Goal: Information Seeking & Learning: Learn about a topic

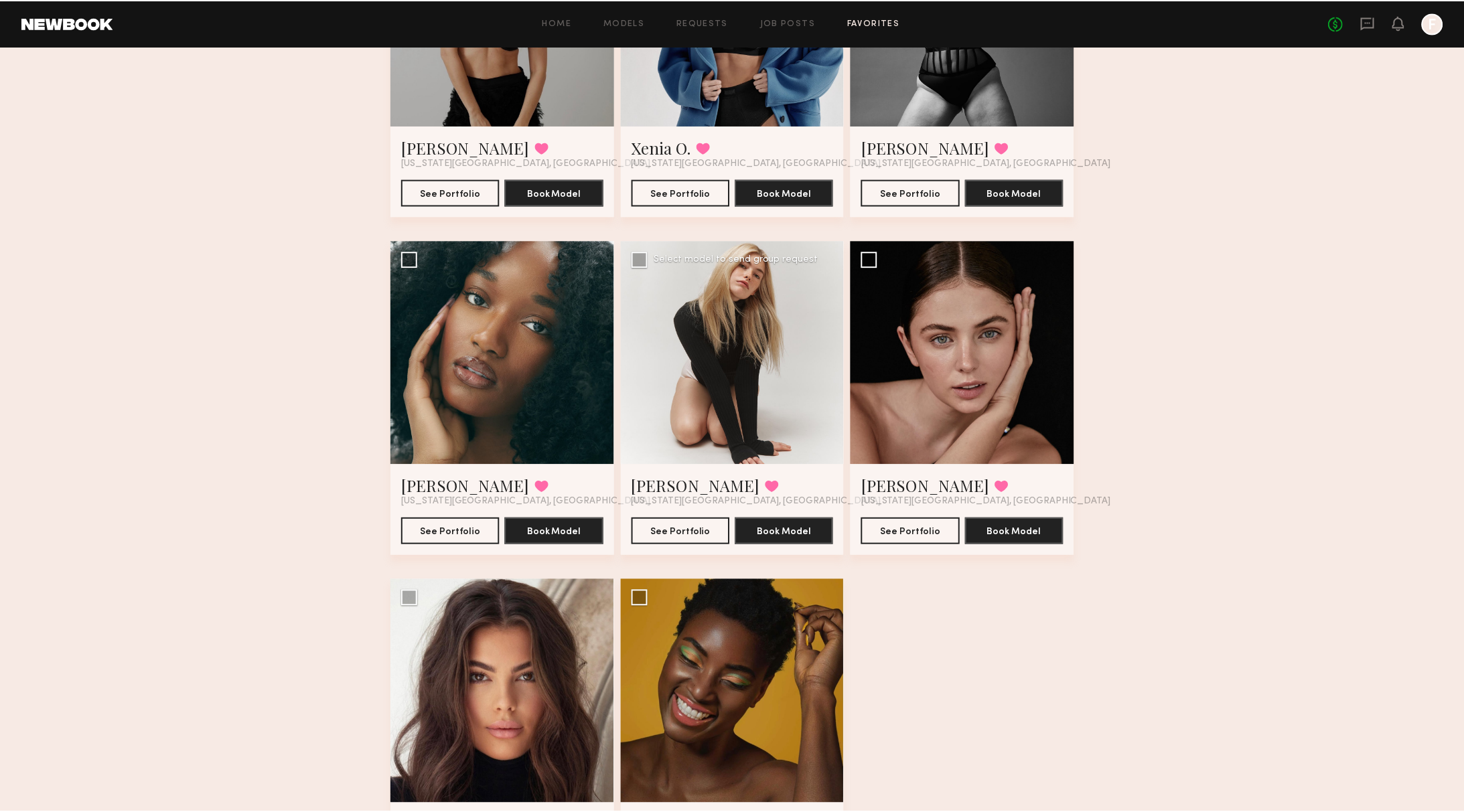
scroll to position [251, 0]
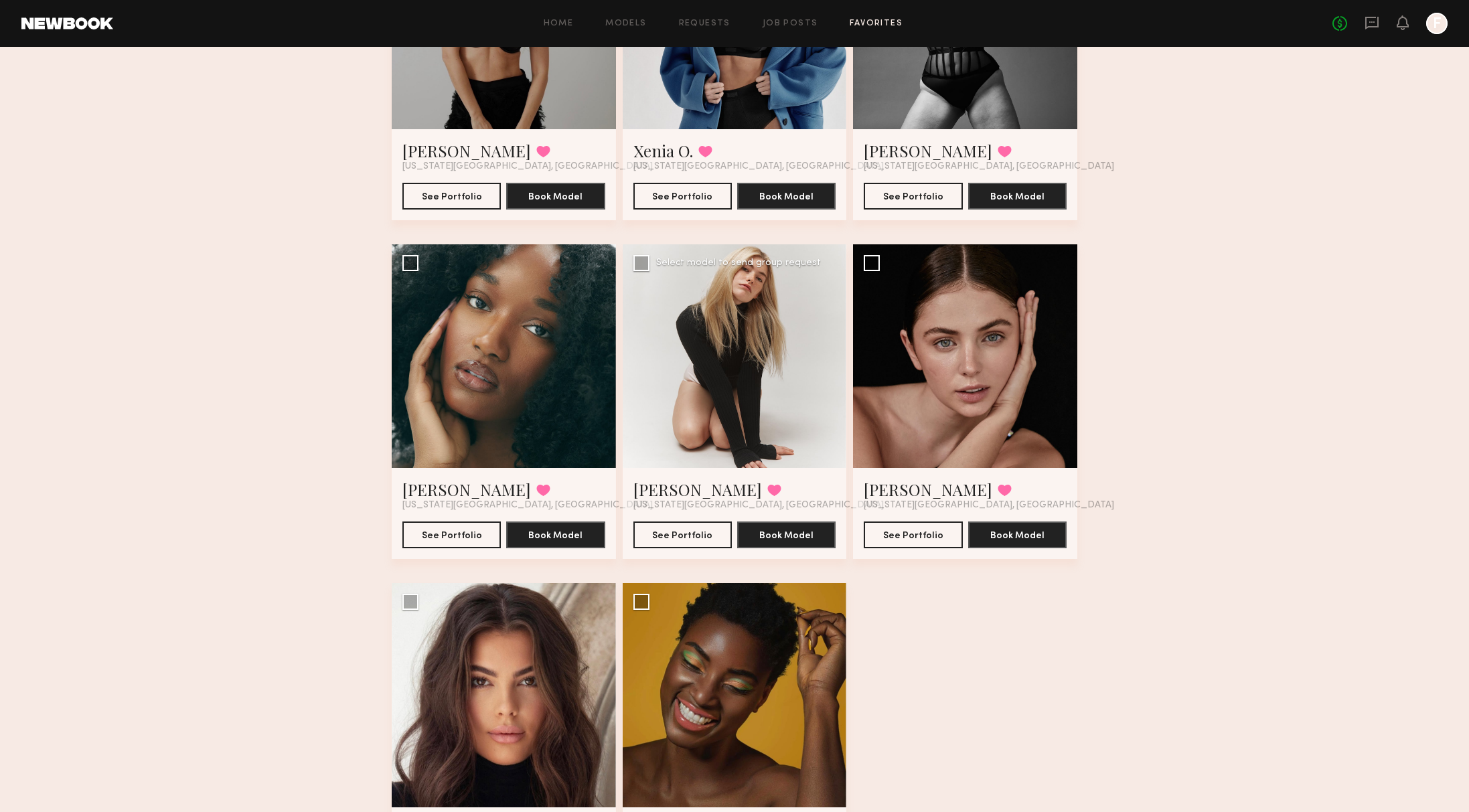
click at [738, 407] on div at bounding box center [734, 356] width 224 height 224
click at [677, 494] on link "Carlie W." at bounding box center [697, 489] width 129 height 21
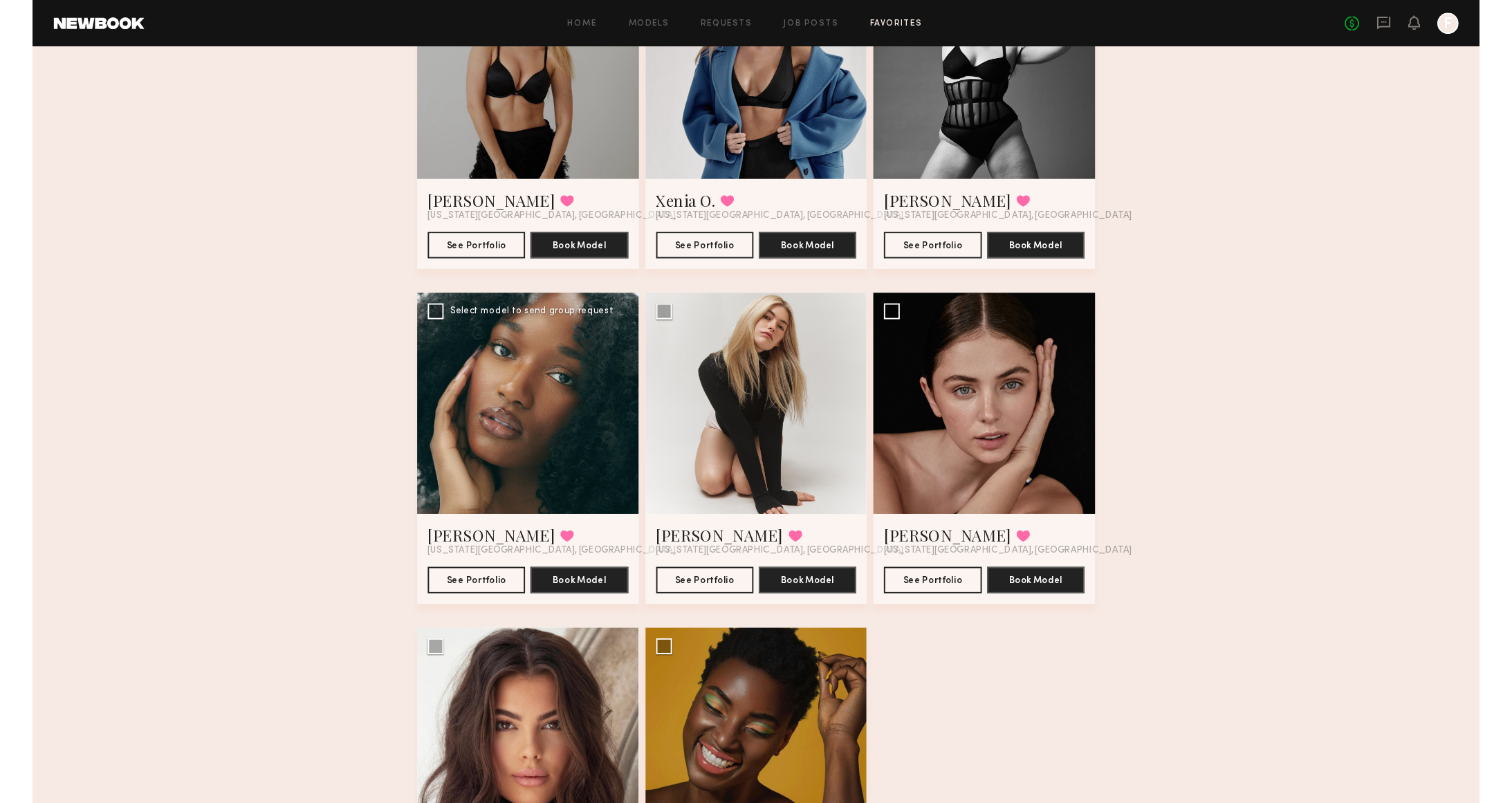
scroll to position [0, 0]
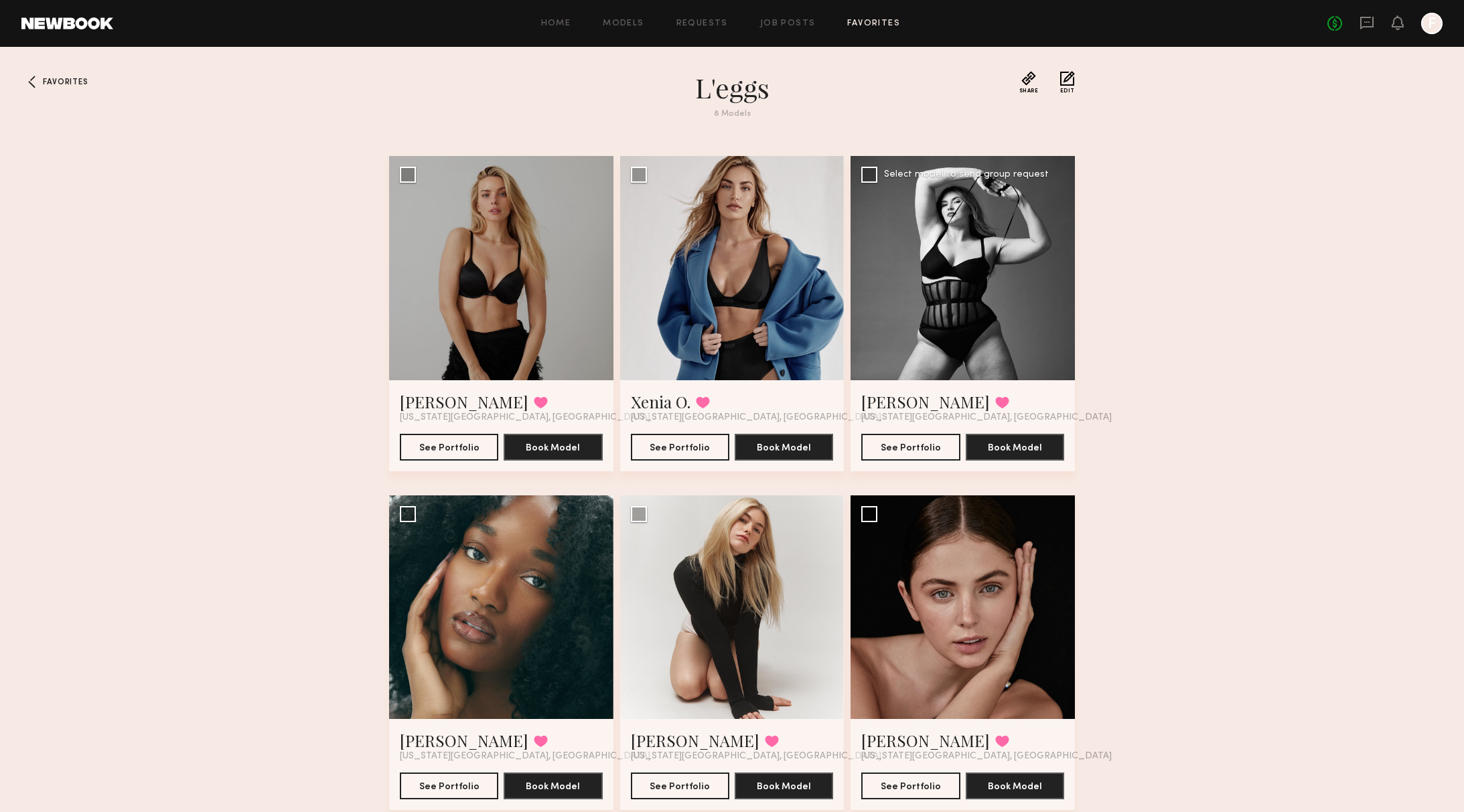
click at [912, 225] on div at bounding box center [962, 268] width 224 height 224
click at [877, 404] on link "[PERSON_NAME]" at bounding box center [925, 401] width 129 height 21
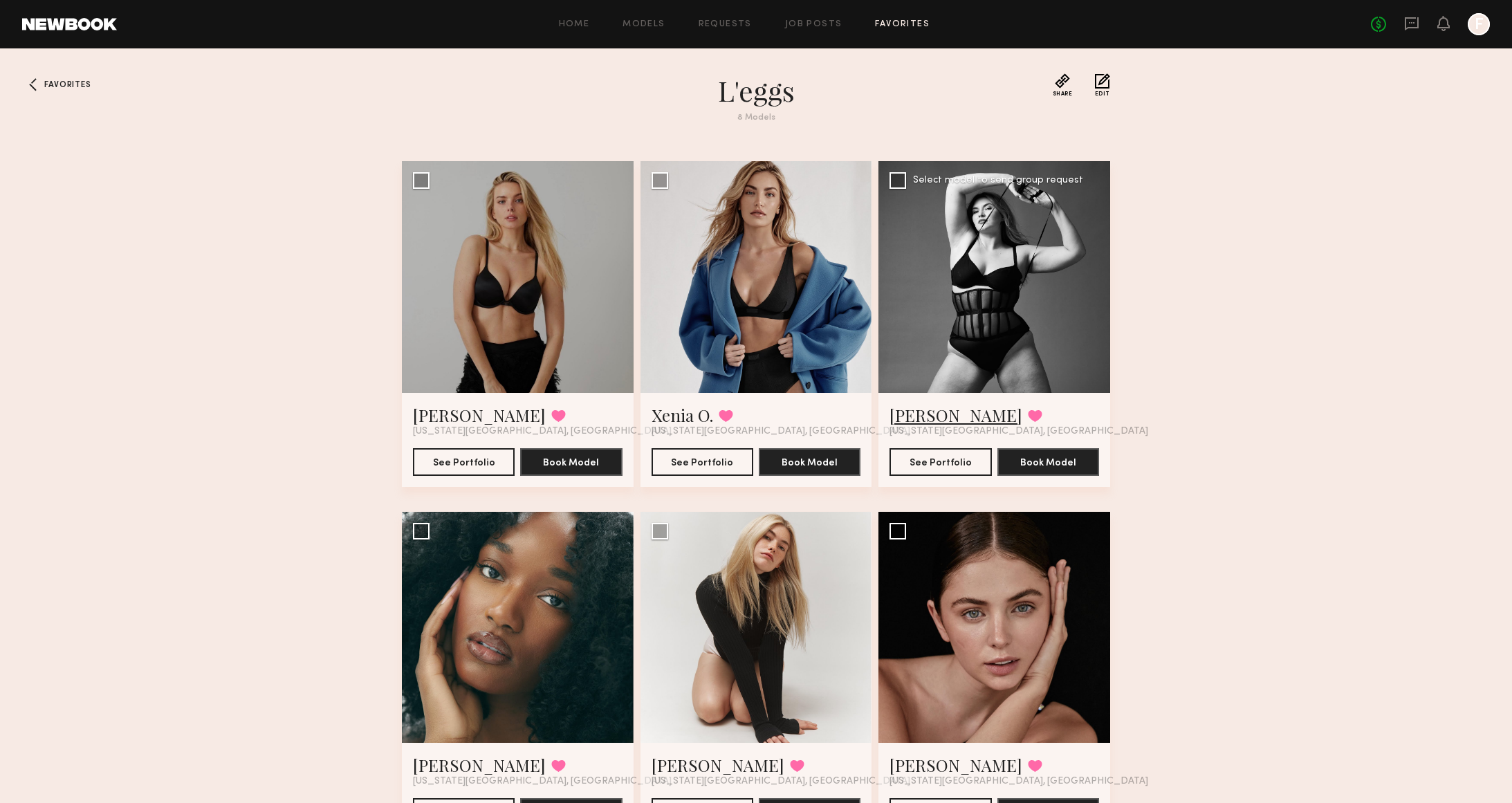
click at [904, 414] on link "[PERSON_NAME]" at bounding box center [956, 415] width 133 height 22
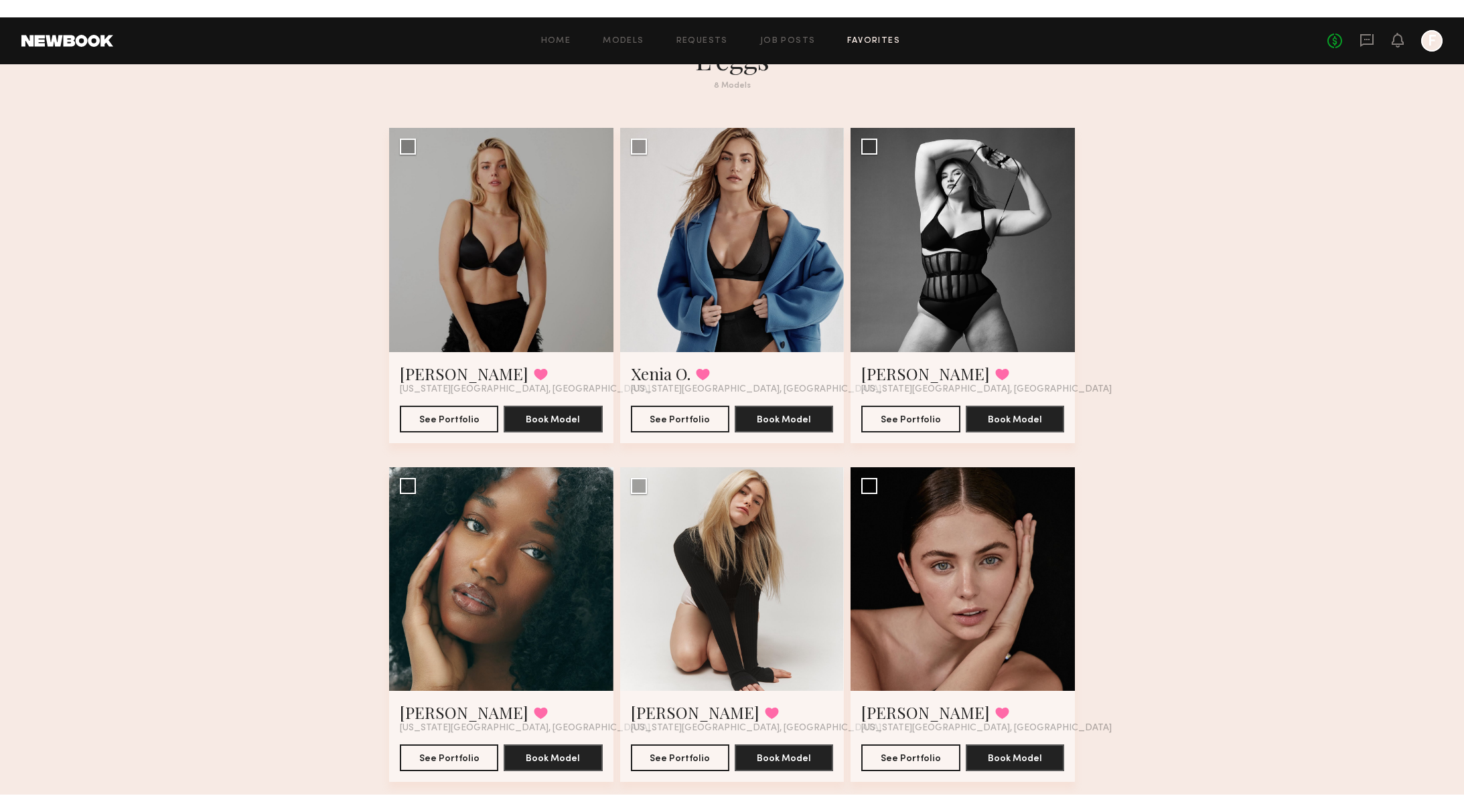
scroll to position [45, 0]
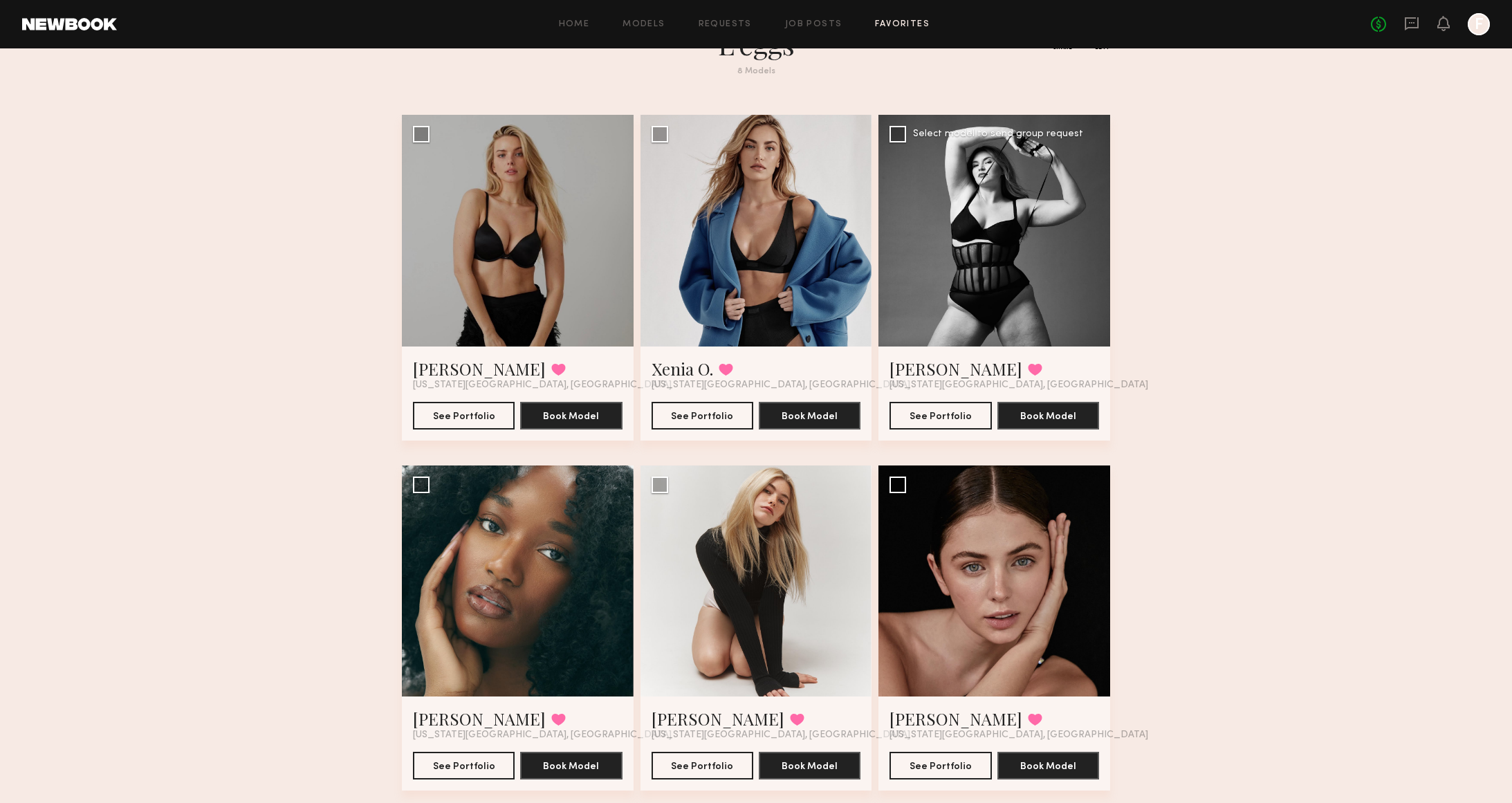
click at [1050, 168] on div at bounding box center [994, 230] width 231 height 231
click at [923, 178] on div at bounding box center [994, 230] width 231 height 231
click at [918, 415] on button "See Portfolio" at bounding box center [940, 415] width 102 height 28
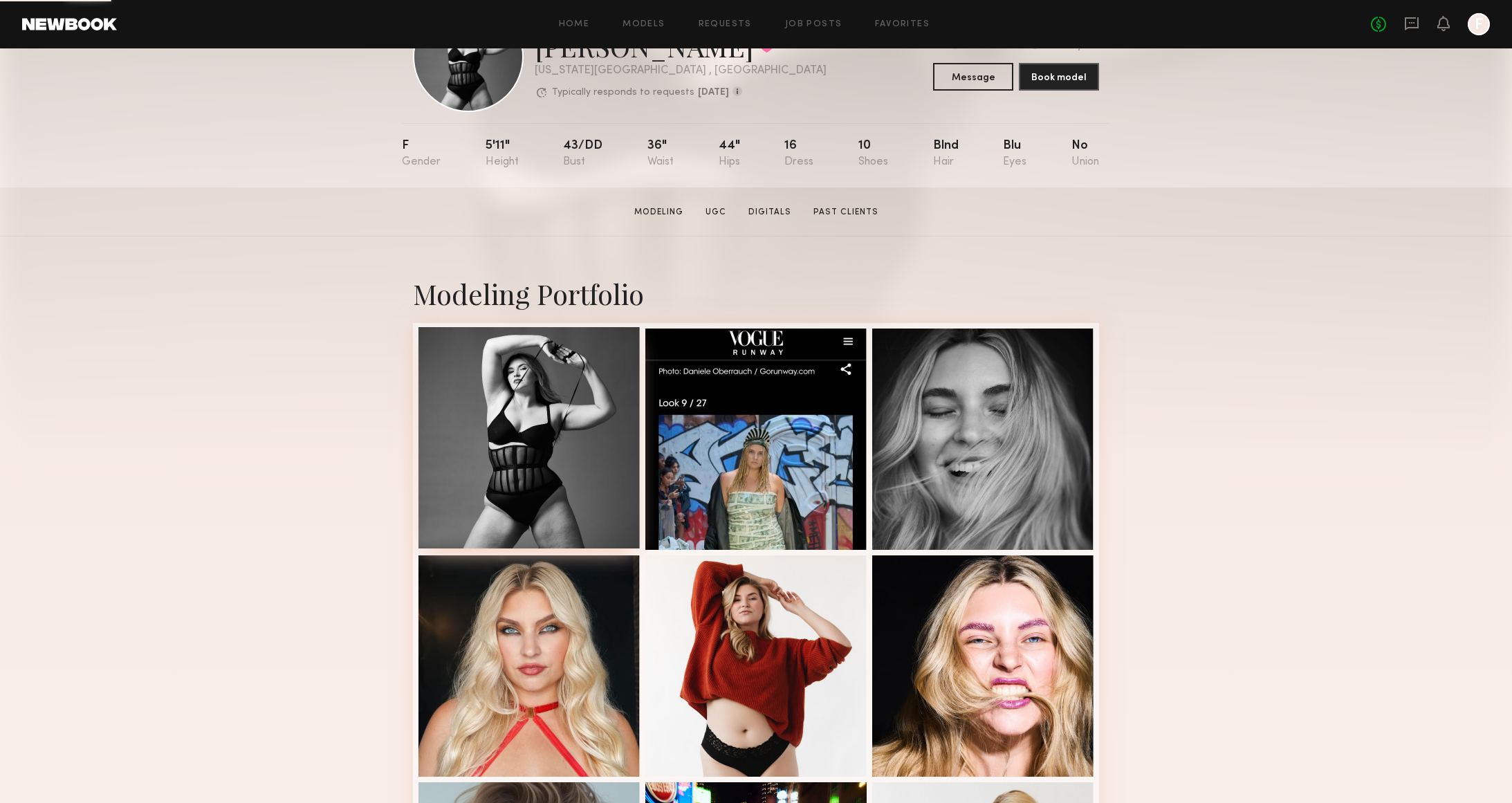
scroll to position [90, 0]
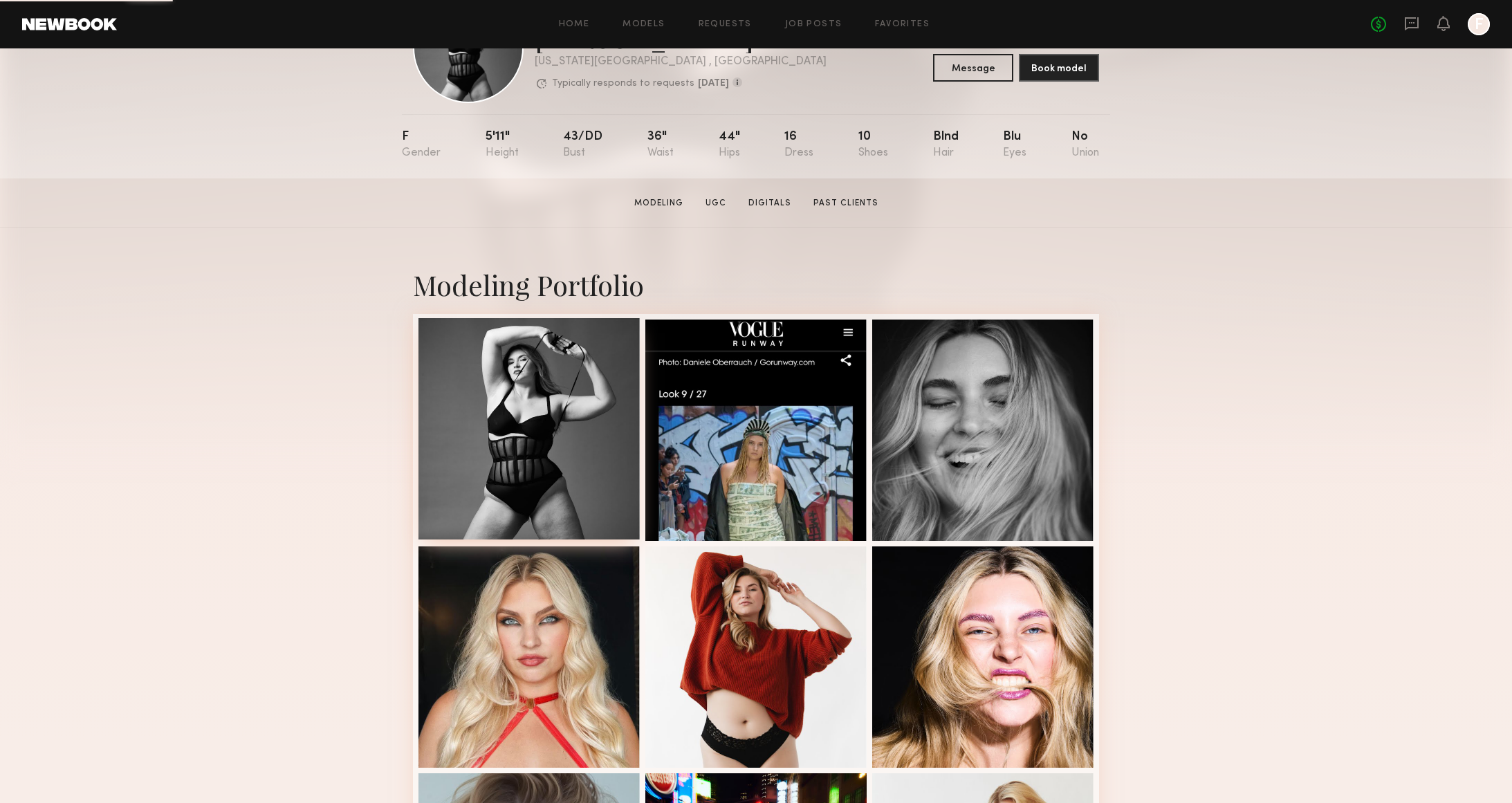
click at [621, 414] on div at bounding box center [530, 429] width 222 height 222
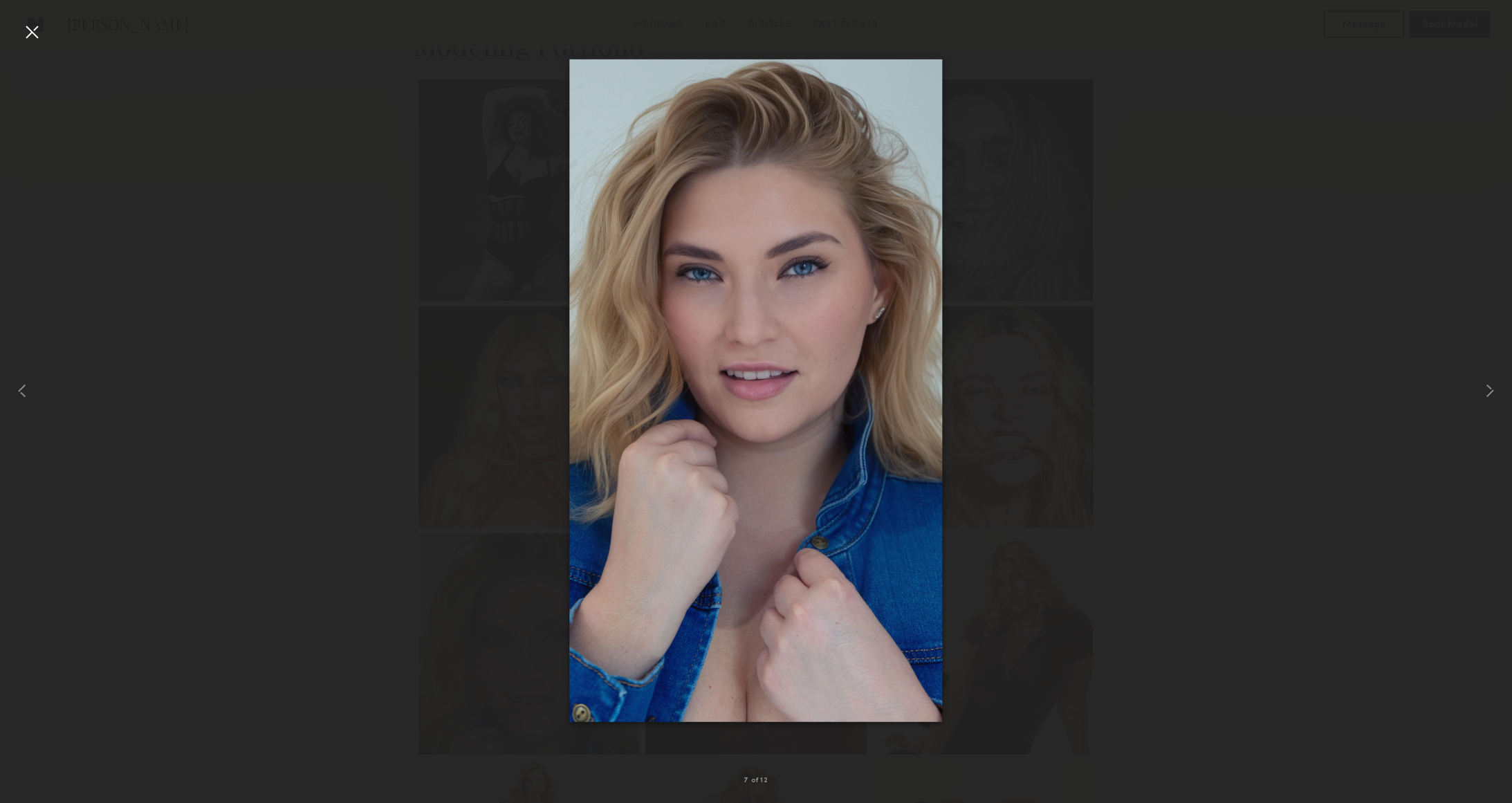
scroll to position [359, 0]
click at [996, 415] on div at bounding box center [756, 390] width 1512 height 736
drag, startPoint x: 1229, startPoint y: 337, endPoint x: 1021, endPoint y: 281, distance: 215.4
click at [1219, 336] on div at bounding box center [756, 390] width 1512 height 736
click at [393, 66] on div at bounding box center [756, 390] width 1512 height 736
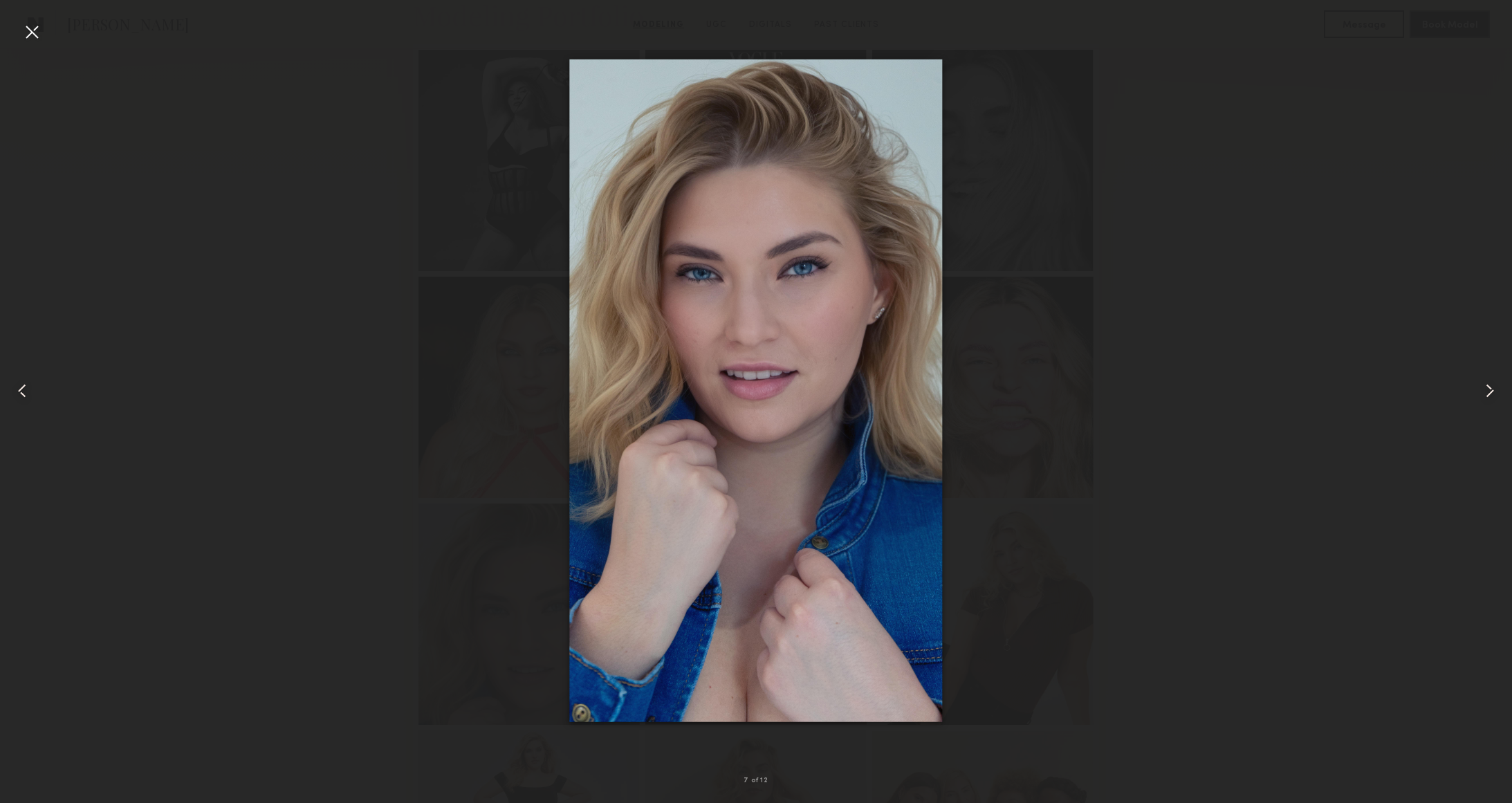
click at [33, 32] on div at bounding box center [31, 31] width 22 height 22
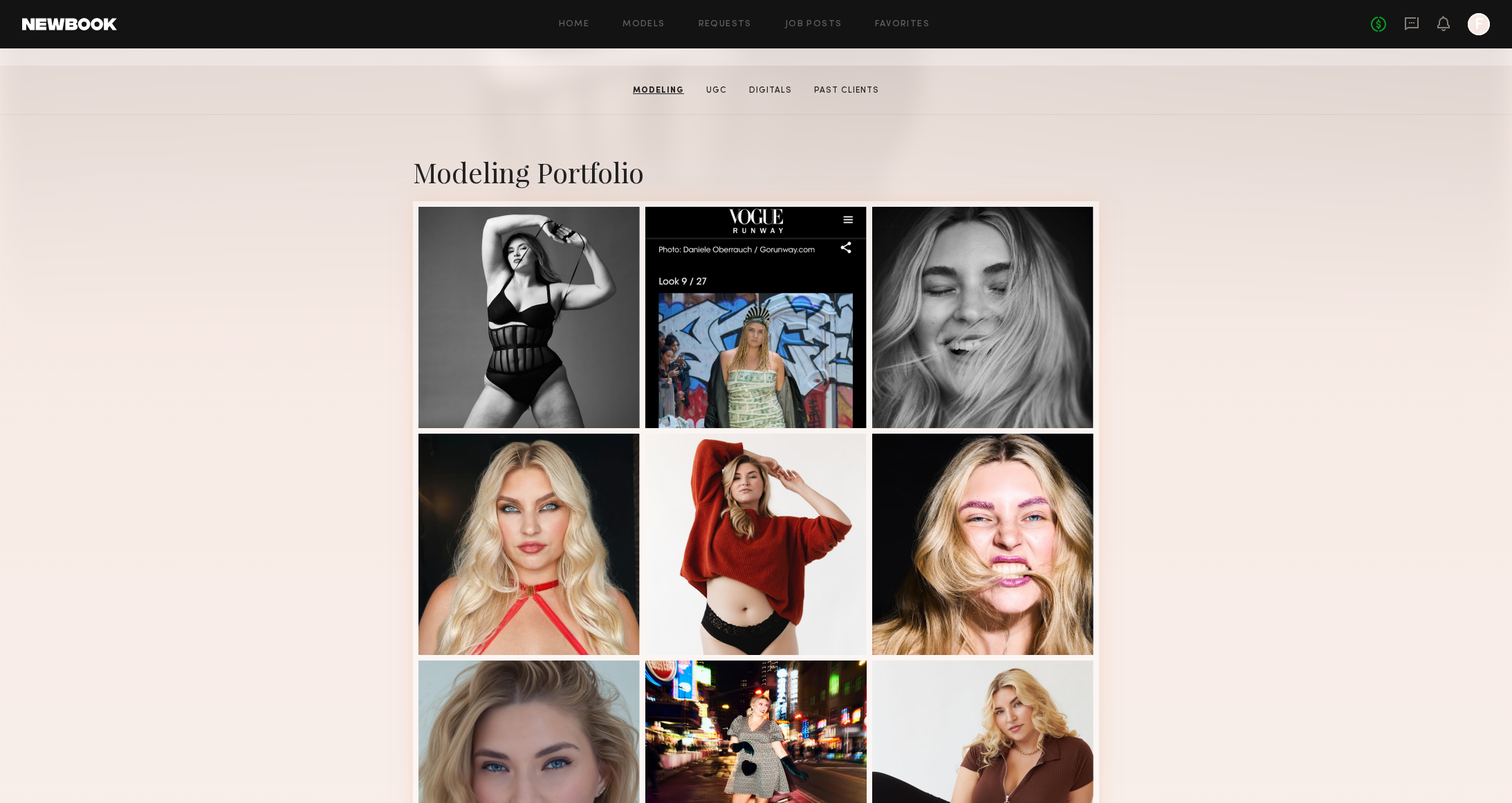
scroll to position [191, 0]
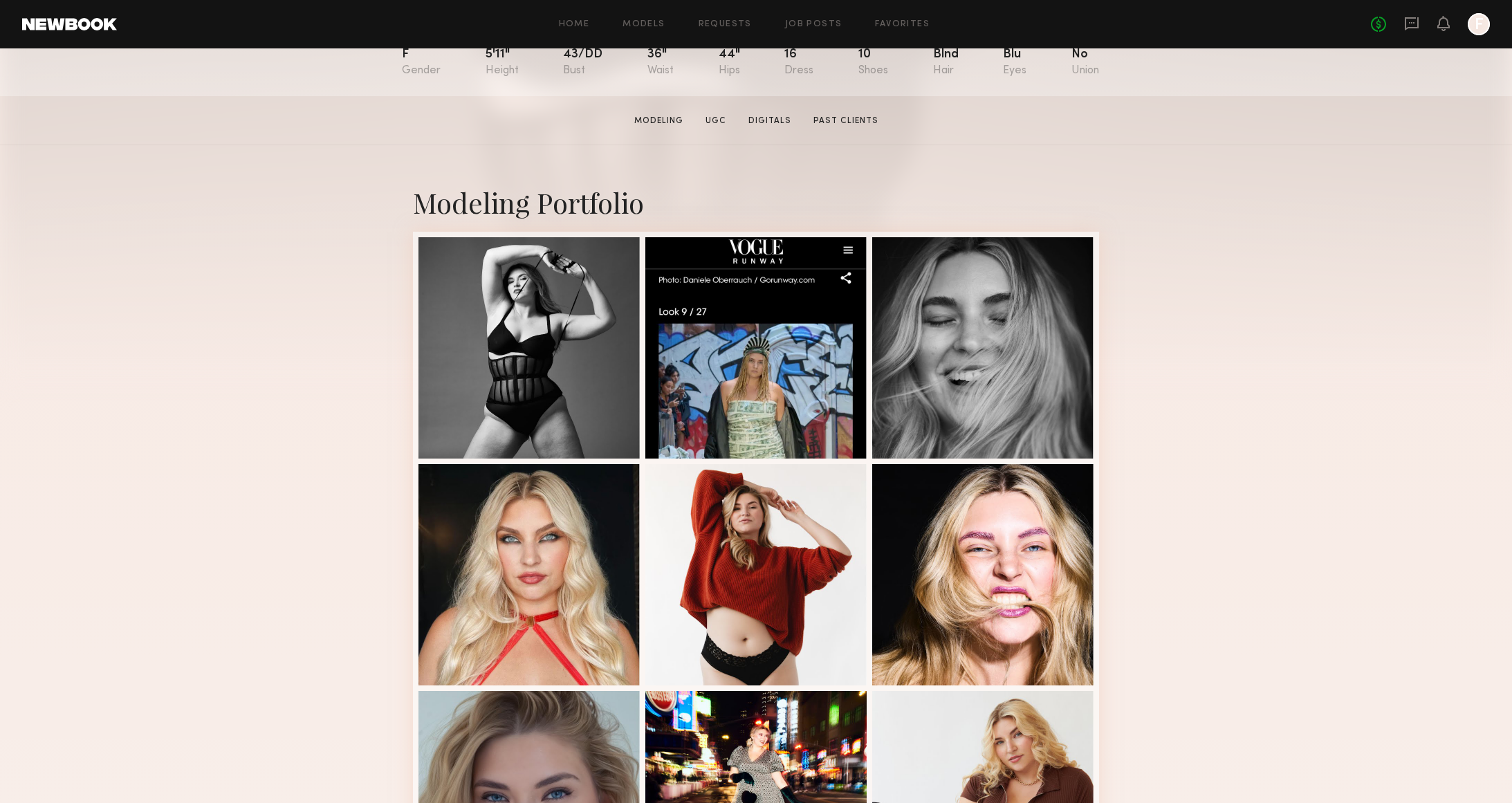
scroll to position [172, 0]
click at [810, 509] on div at bounding box center [756, 573] width 222 height 222
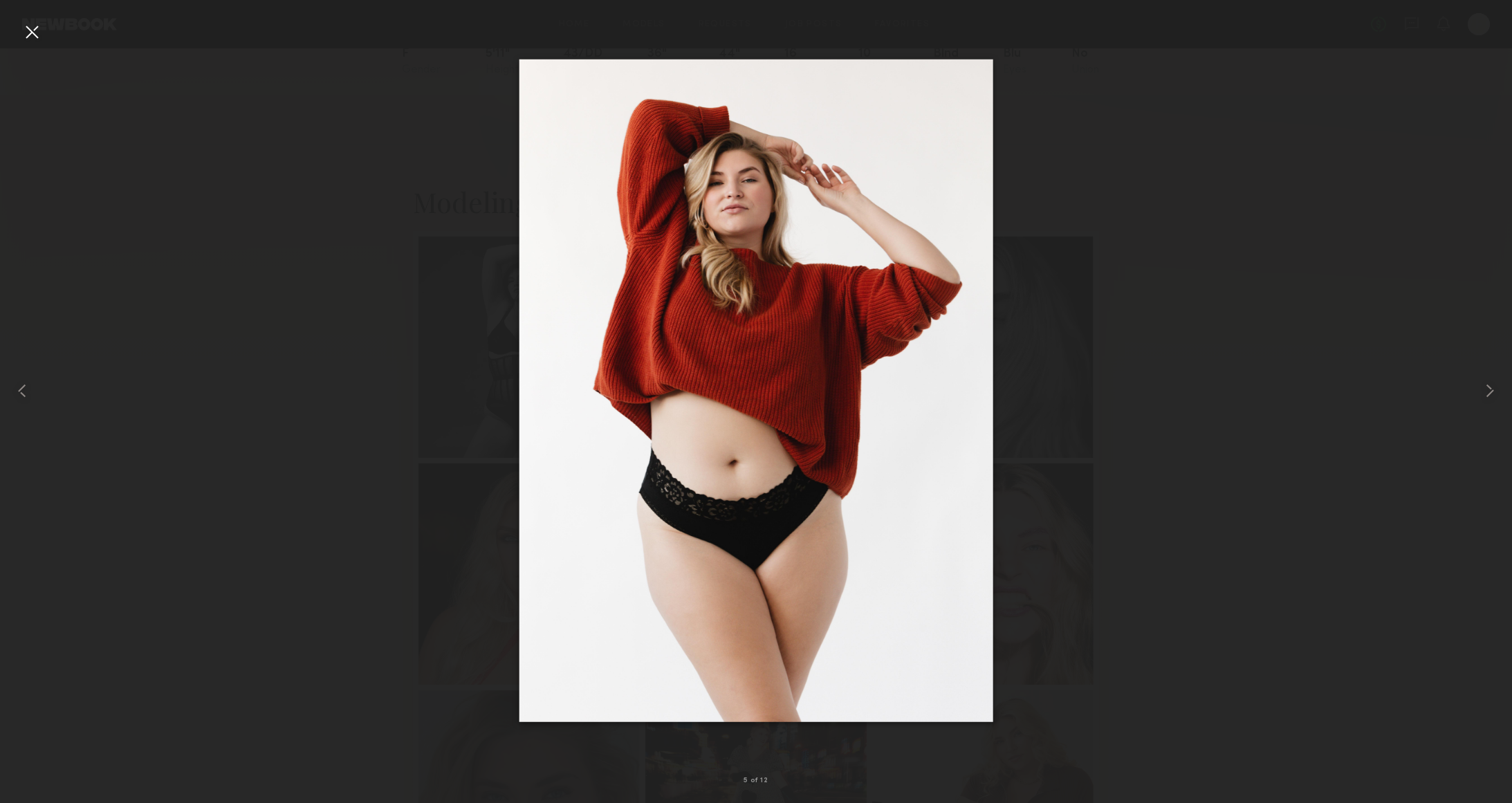
click at [25, 31] on div at bounding box center [31, 31] width 22 height 22
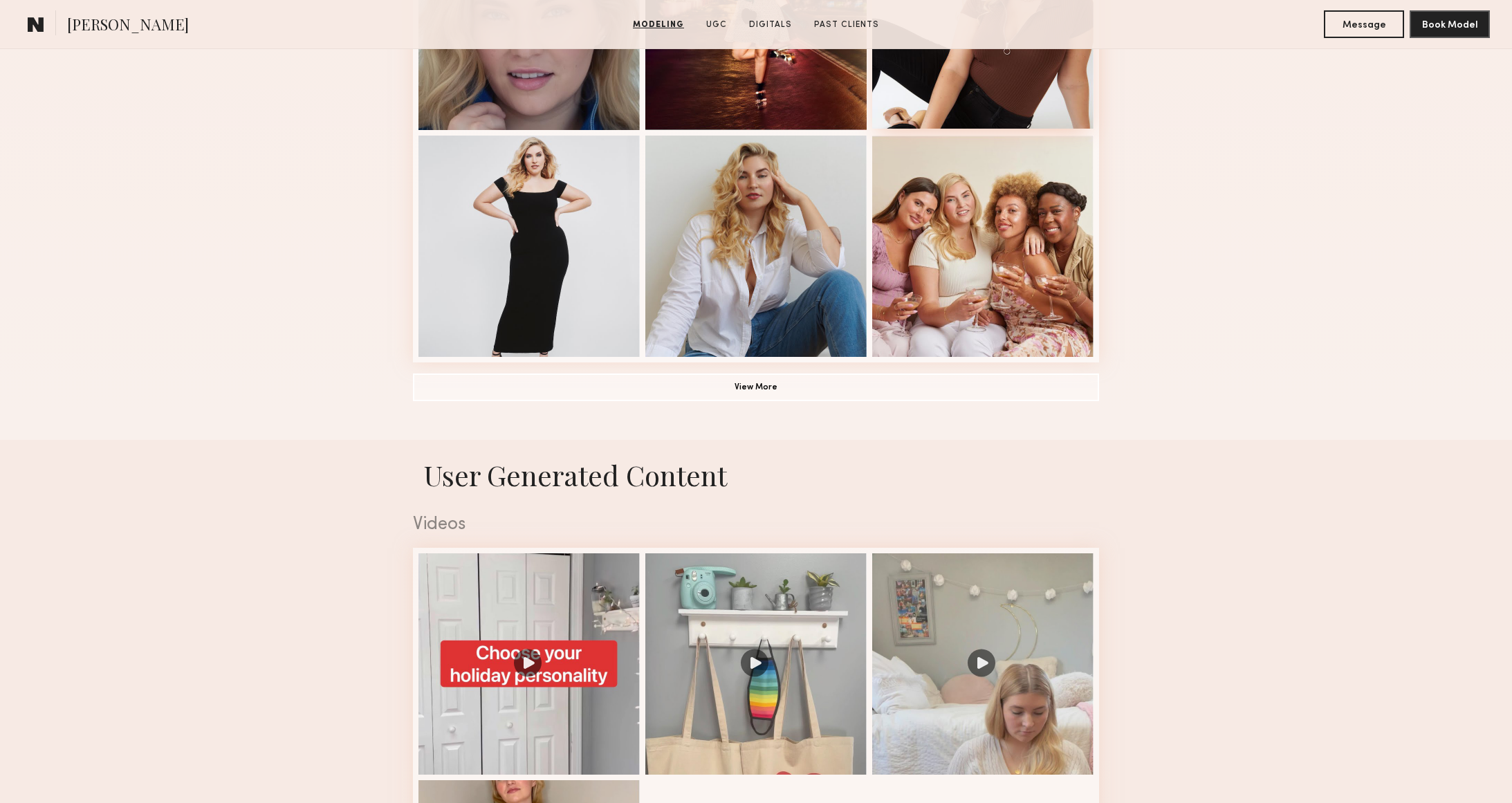
scroll to position [995, 0]
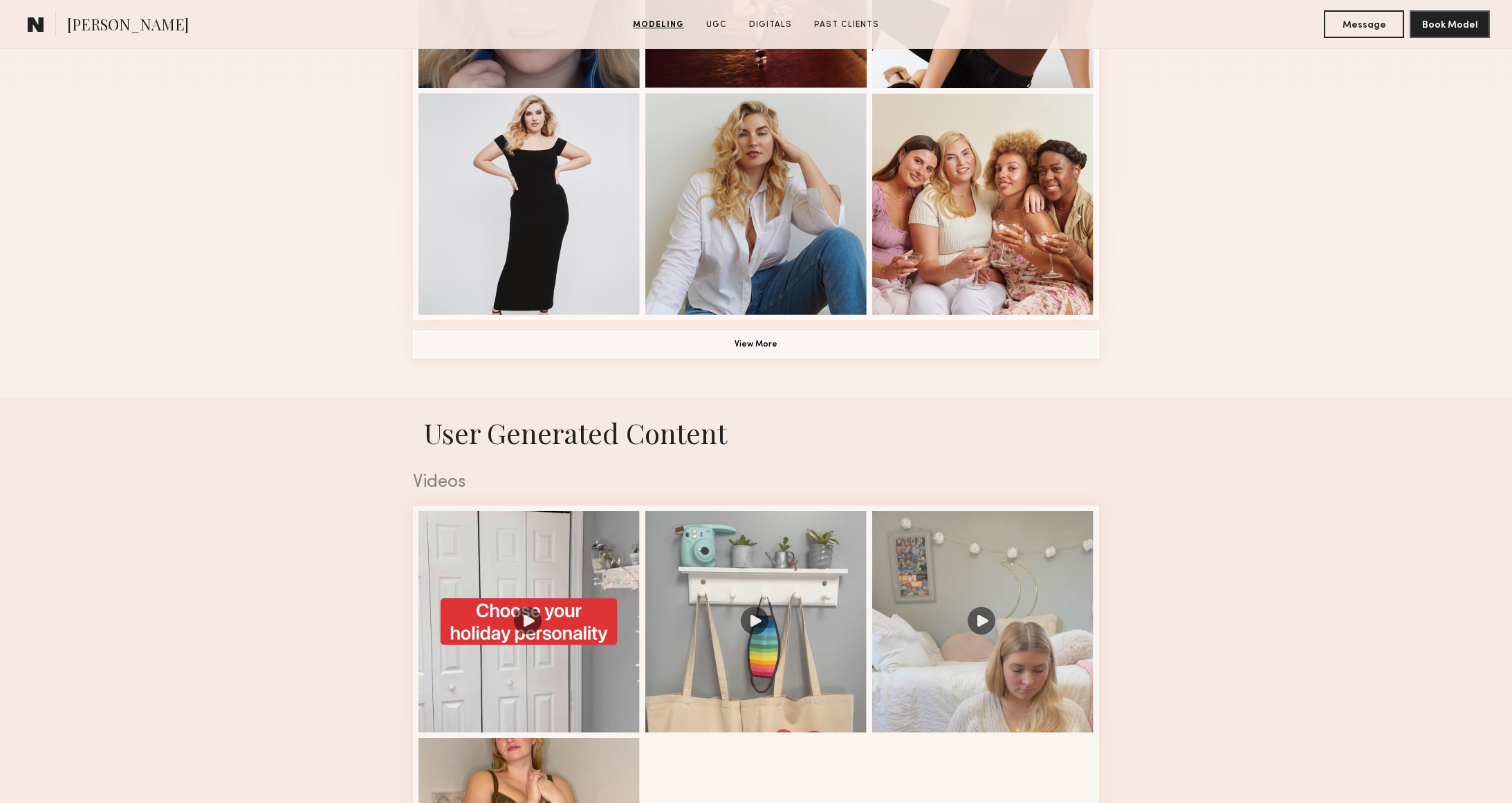
click at [859, 358] on button "View More" at bounding box center [756, 344] width 686 height 28
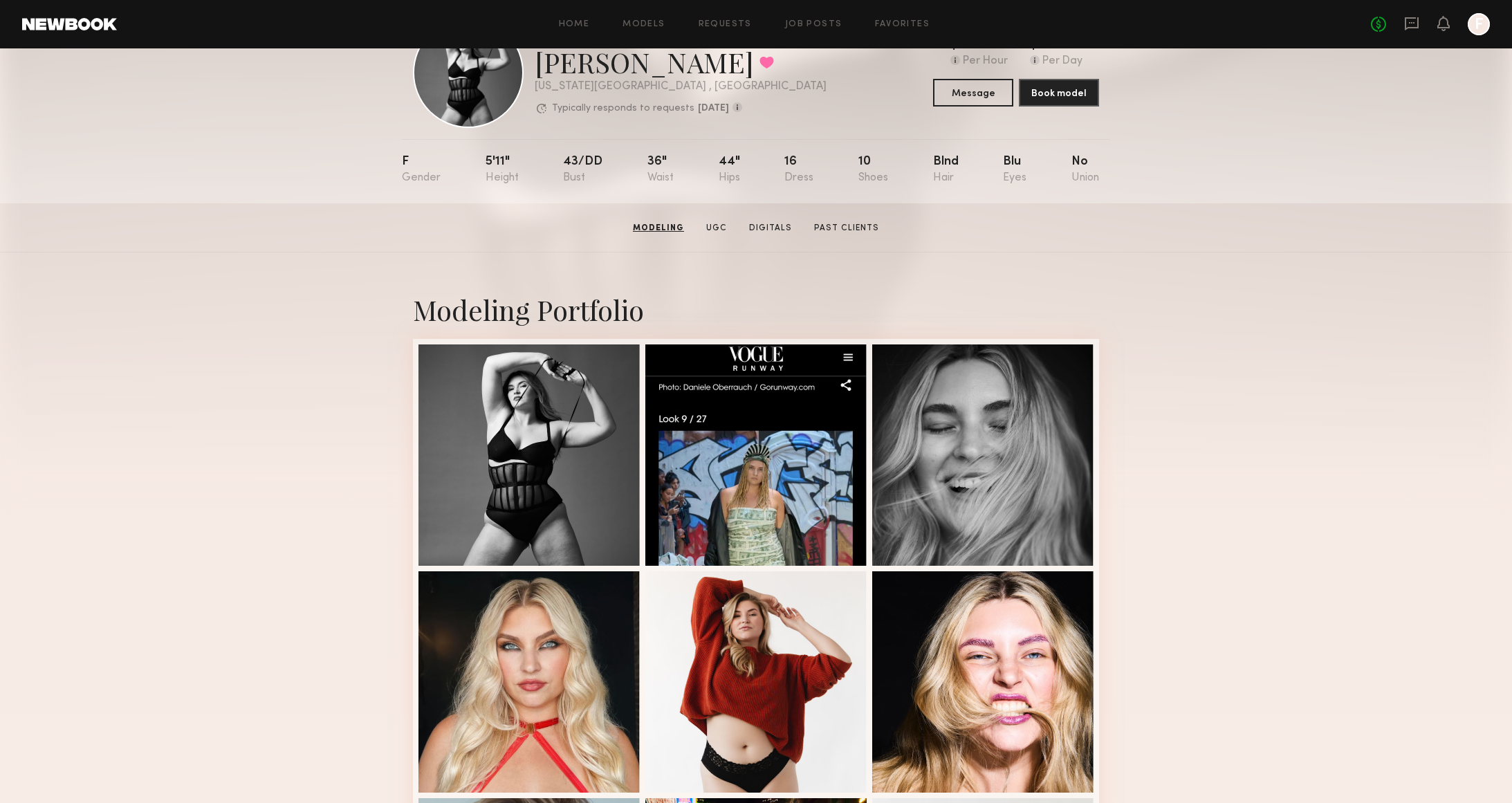
scroll to position [0, 0]
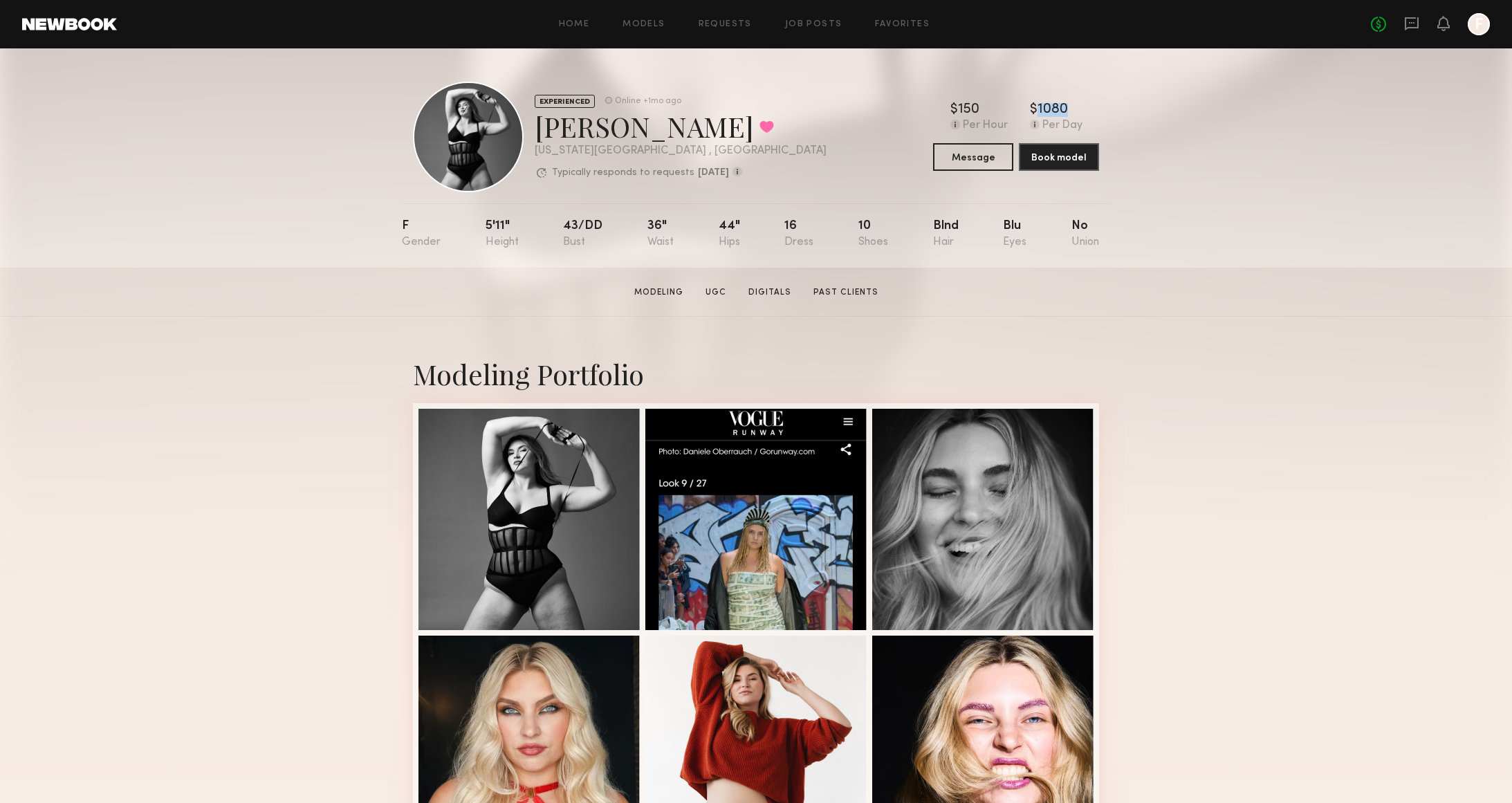
drag, startPoint x: 1038, startPoint y: 106, endPoint x: 1093, endPoint y: 111, distance: 55.2
click at [1093, 111] on div "$ Typical rate set by model. Can vary by project & usage. 150 Per Hour $ Typica…" at bounding box center [1016, 117] width 166 height 29
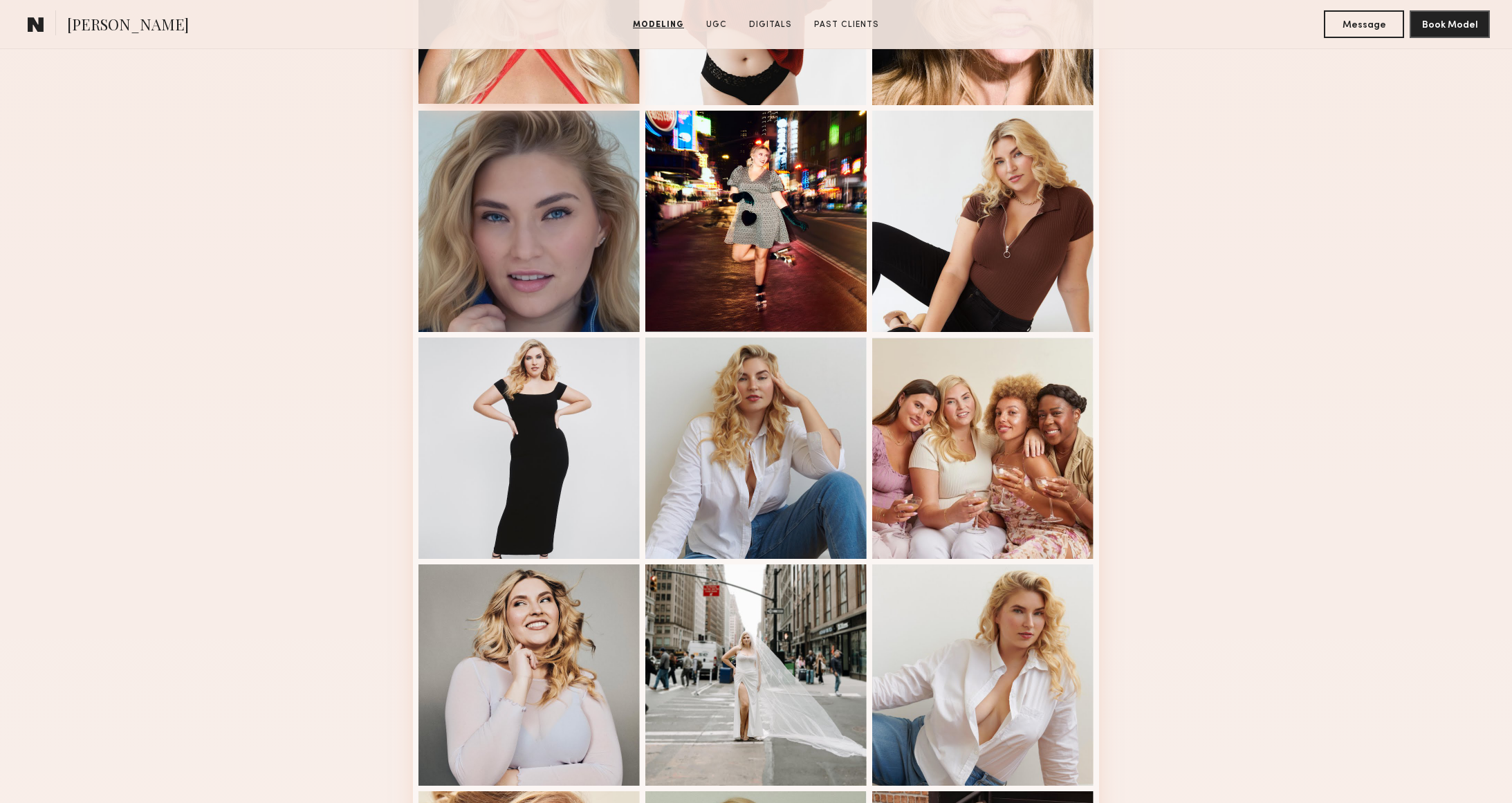
scroll to position [748, 0]
